Goal: Information Seeking & Learning: Check status

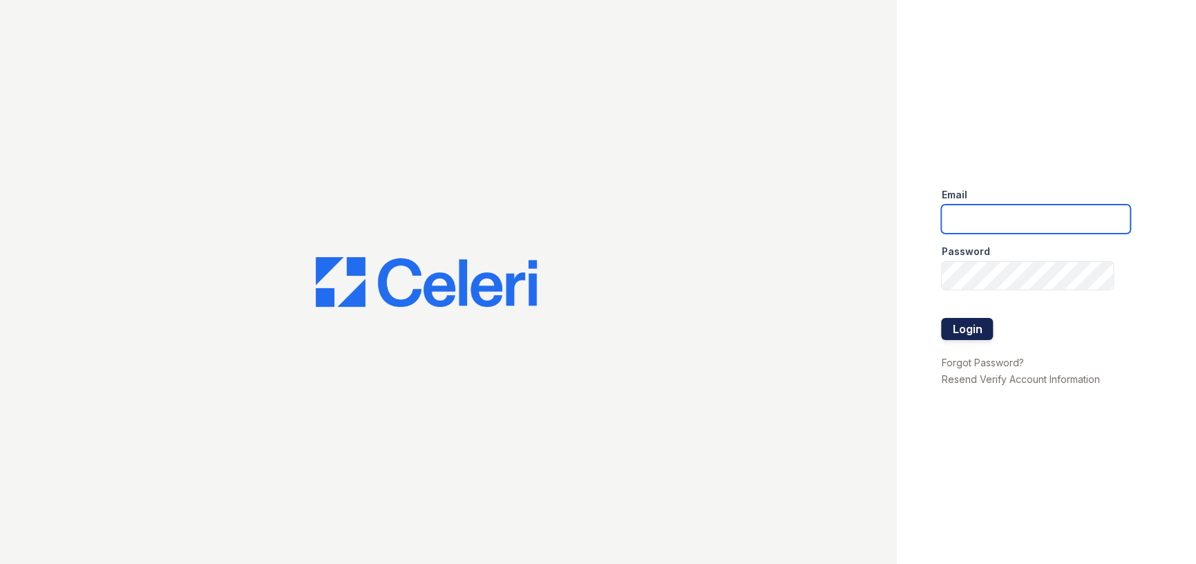
type input "[EMAIL_ADDRESS][DOMAIN_NAME]"
drag, startPoint x: 972, startPoint y: 328, endPoint x: 968, endPoint y: 319, distance: 9.9
click at [972, 330] on button "Login" at bounding box center [967, 329] width 52 height 22
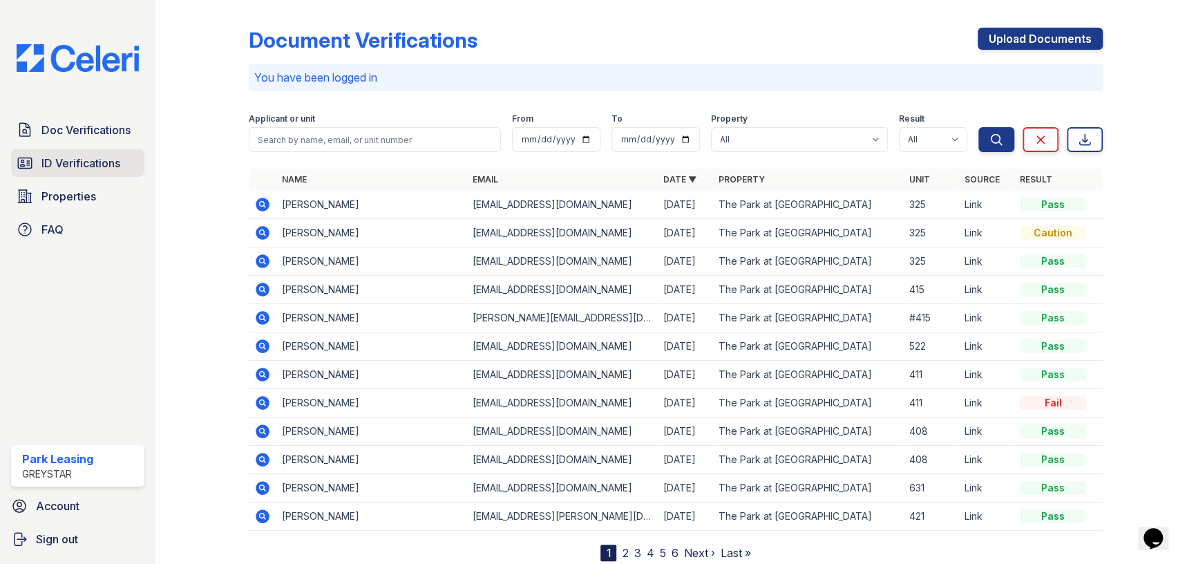
click at [112, 167] on span "ID Verifications" at bounding box center [80, 163] width 79 height 17
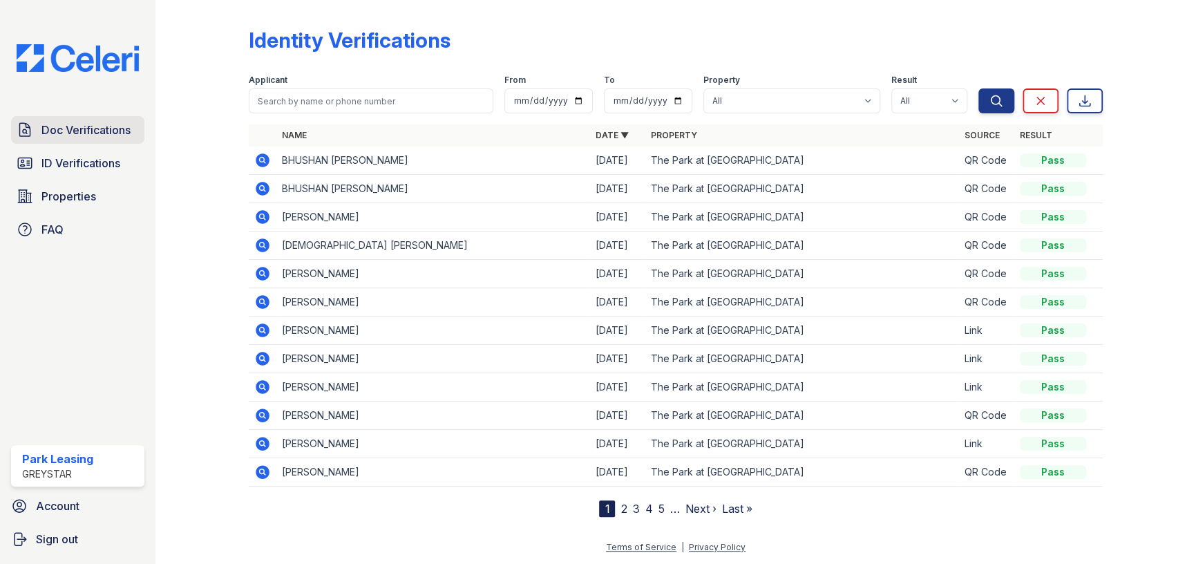
click at [59, 117] on link "Doc Verifications" at bounding box center [77, 130] width 133 height 28
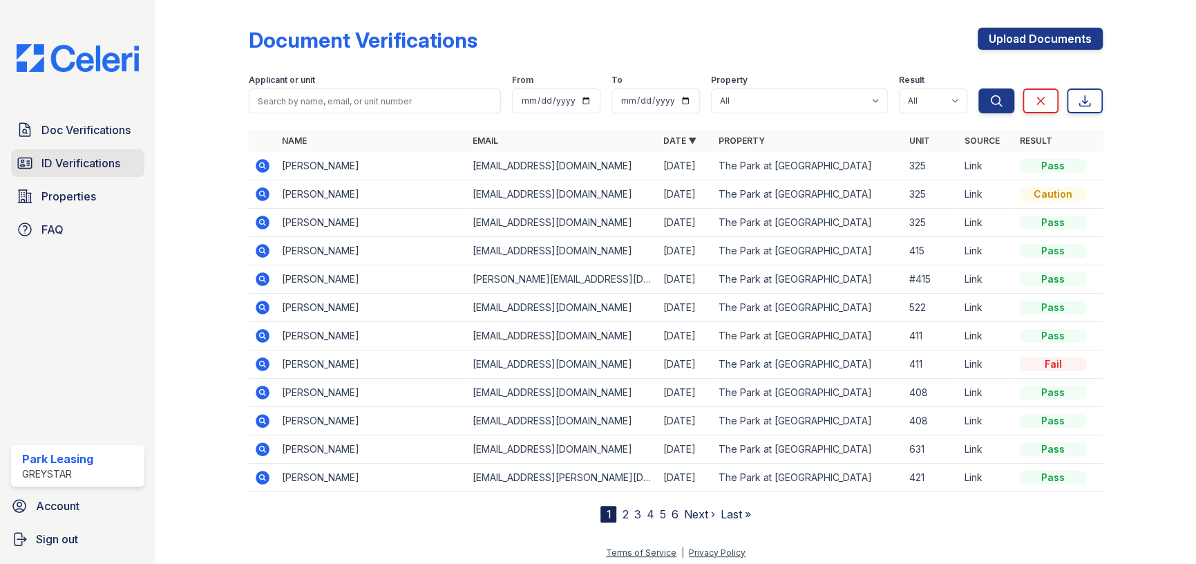
click at [127, 157] on link "ID Verifications" at bounding box center [77, 163] width 133 height 28
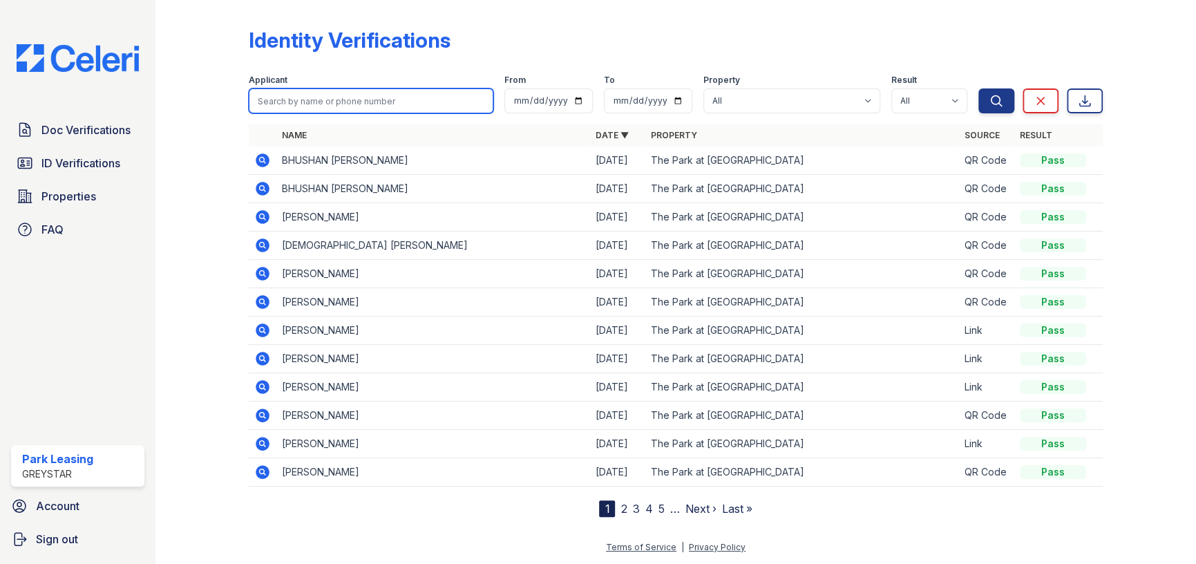
click at [295, 106] on input "search" at bounding box center [371, 100] width 245 height 25
type input "[PERSON_NAME]"
click at [979, 88] on button "Search" at bounding box center [997, 100] width 36 height 25
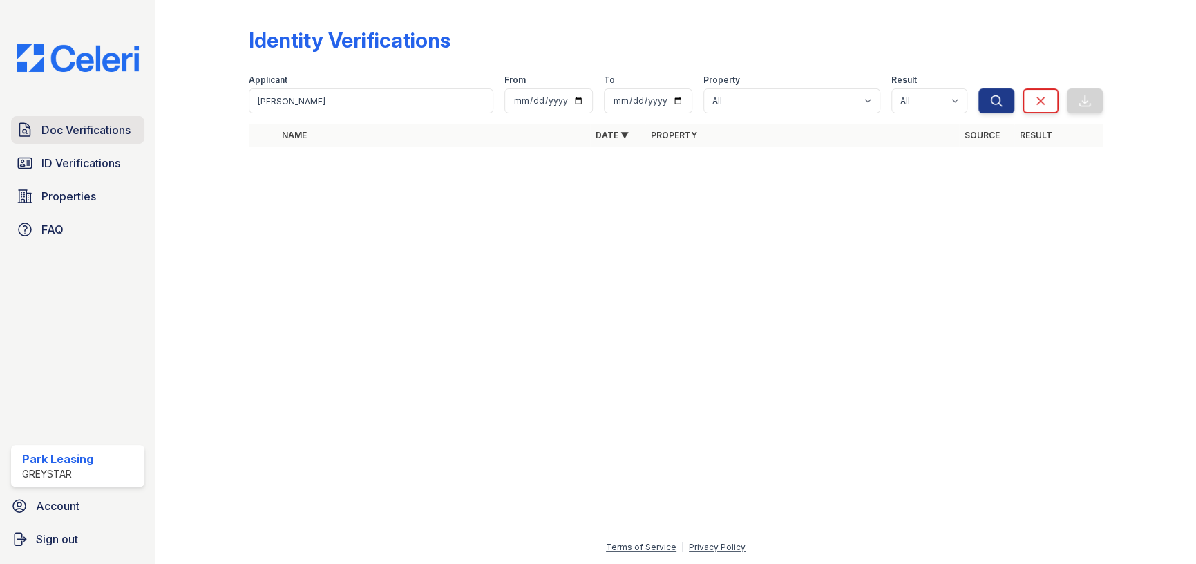
click at [129, 130] on span "Doc Verifications" at bounding box center [85, 130] width 89 height 17
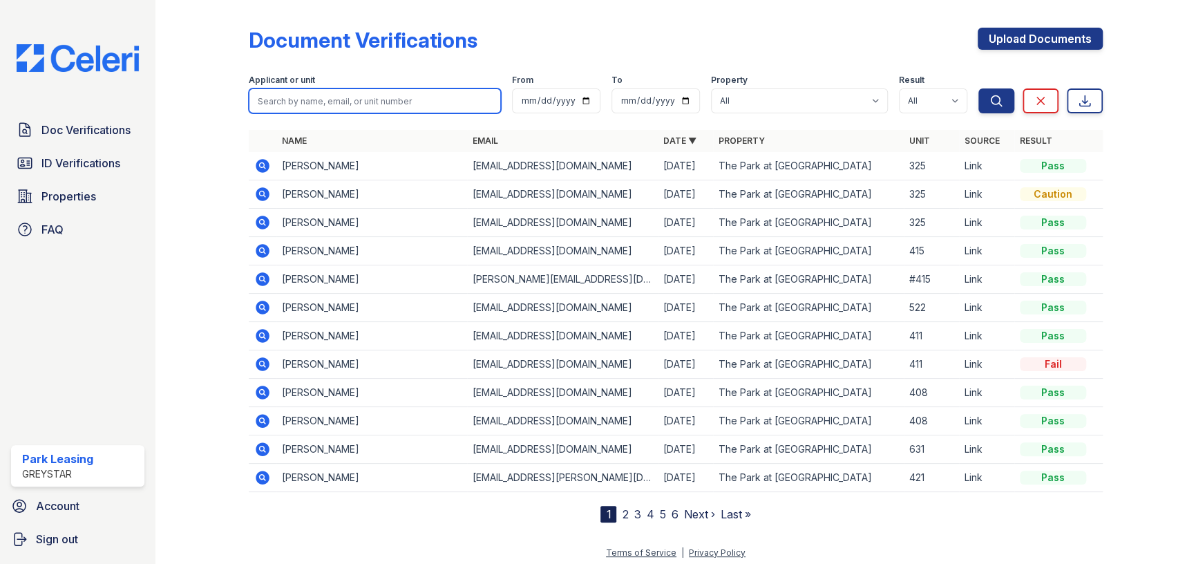
click at [352, 111] on input "search" at bounding box center [375, 100] width 252 height 25
type input "[PERSON_NAME]"
click at [979, 88] on button "Search" at bounding box center [997, 100] width 36 height 25
